Goal: Transaction & Acquisition: Purchase product/service

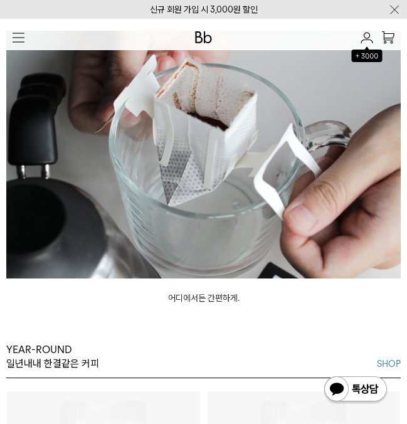
scroll to position [1426, 0]
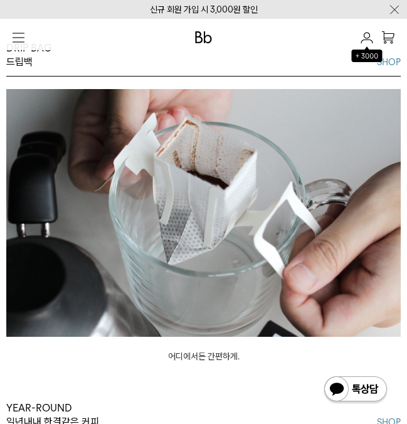
click at [203, 222] on img at bounding box center [203, 213] width 395 height 248
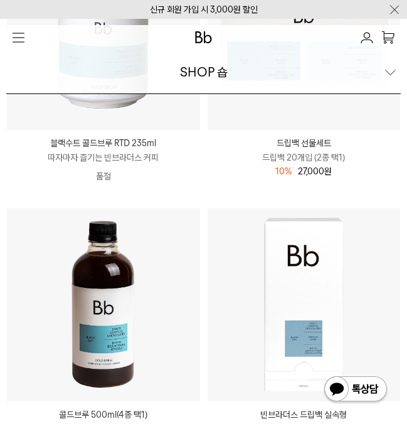
scroll to position [779, 0]
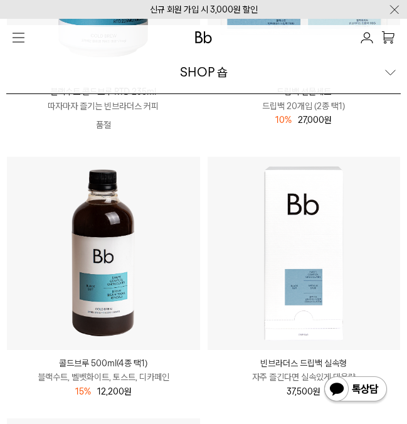
click at [250, 268] on img at bounding box center [304, 253] width 193 height 193
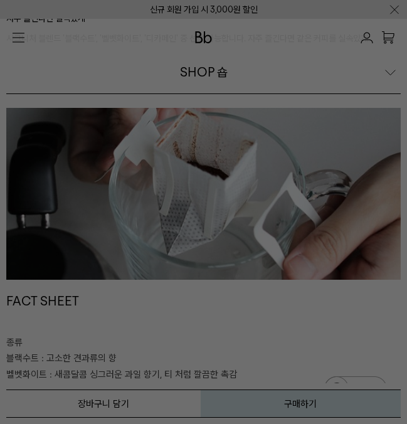
scroll to position [660, 0]
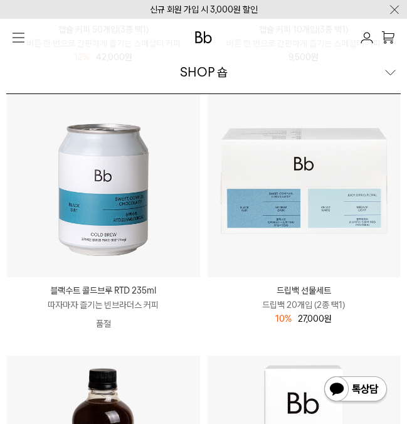
scroll to position [580, 0]
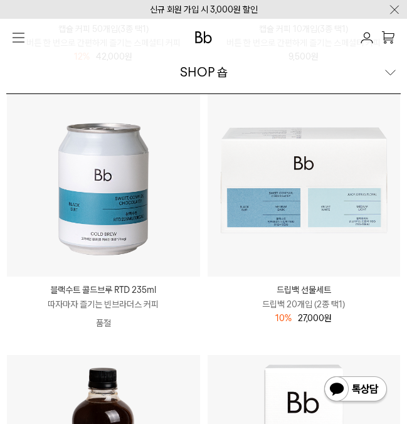
click at [321, 202] on img at bounding box center [304, 180] width 193 height 193
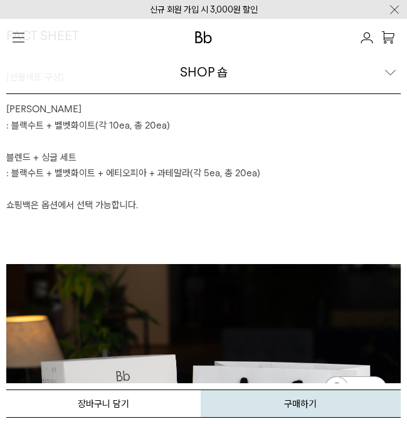
scroll to position [1099, 0]
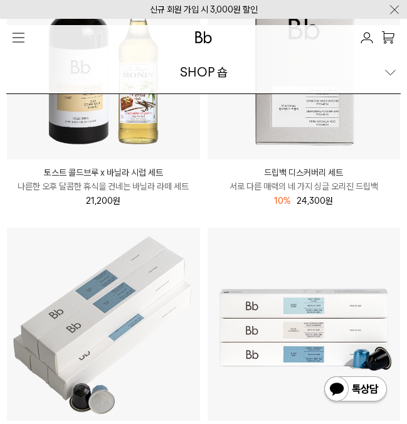
scroll to position [110, 0]
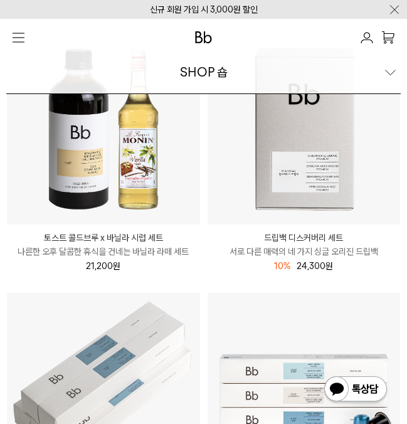
click at [284, 155] on img at bounding box center [304, 127] width 193 height 193
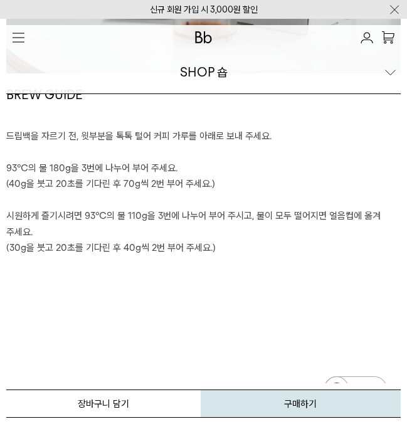
scroll to position [2834, 0]
